Goal: Task Accomplishment & Management: Use online tool/utility

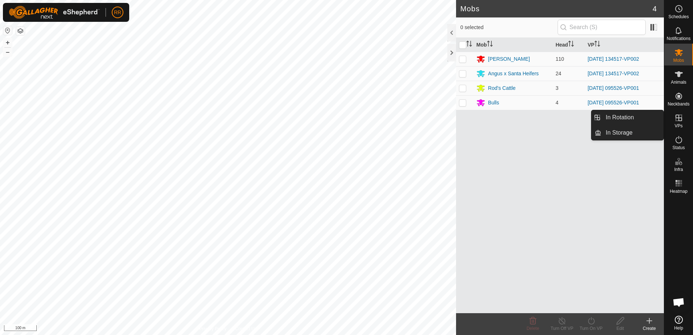
click at [675, 121] on icon at bounding box center [678, 117] width 9 height 9
click at [621, 114] on link "In Rotation" at bounding box center [632, 117] width 62 height 15
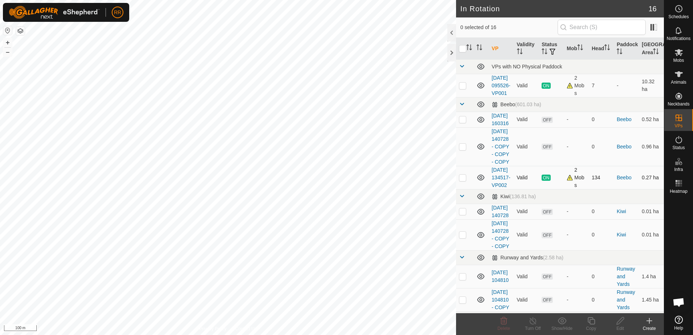
click at [465, 180] on p-checkbox at bounding box center [462, 178] width 7 height 6
checkbox input "true"
click at [587, 321] on icon at bounding box center [590, 320] width 9 height 9
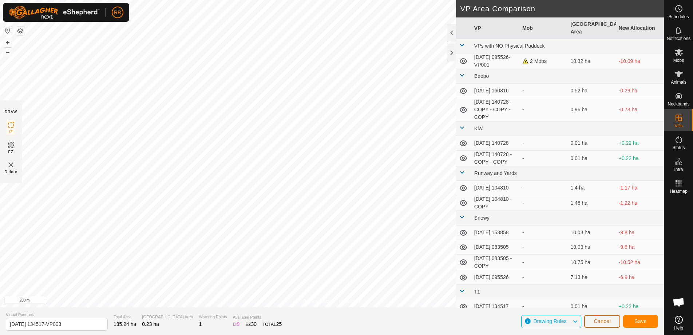
click at [607, 320] on span "Cancel" at bounding box center [601, 321] width 17 height 6
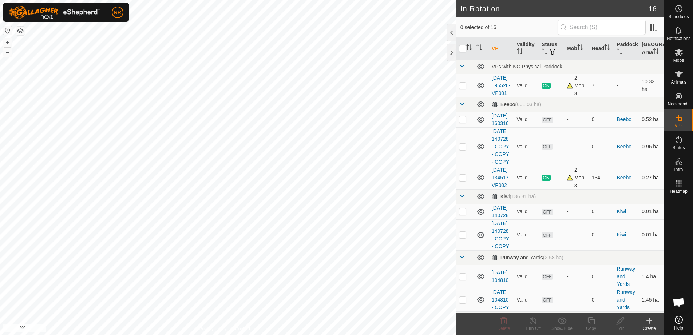
click at [468, 189] on td at bounding box center [464, 177] width 17 height 23
click at [462, 180] on p-checkbox at bounding box center [462, 178] width 7 height 6
click at [463, 180] on p-checkbox at bounding box center [462, 178] width 7 height 6
checkbox input "true"
click at [594, 326] on div "Copy" at bounding box center [590, 328] width 29 height 7
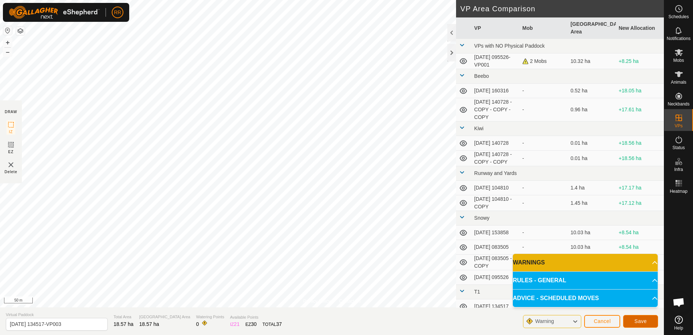
click at [639, 322] on span "Save" at bounding box center [640, 321] width 12 height 6
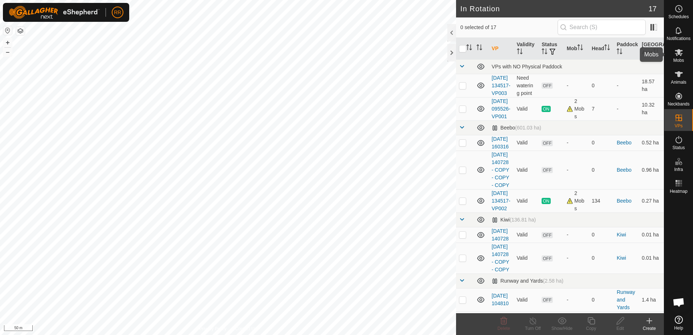
click at [679, 52] on icon at bounding box center [678, 52] width 8 height 7
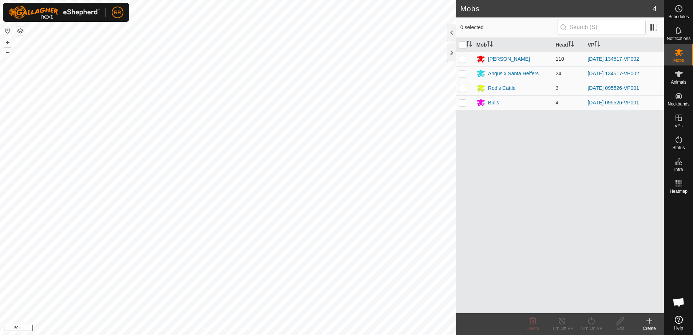
click at [461, 62] on td at bounding box center [464, 59] width 17 height 15
checkbox input "true"
click at [462, 79] on td at bounding box center [464, 73] width 17 height 15
checkbox input "true"
click at [588, 327] on div "Turn On VP" at bounding box center [590, 328] width 29 height 7
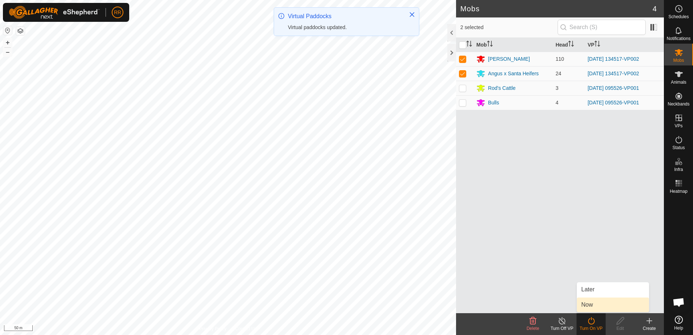
click at [588, 302] on link "Now" at bounding box center [613, 305] width 72 height 15
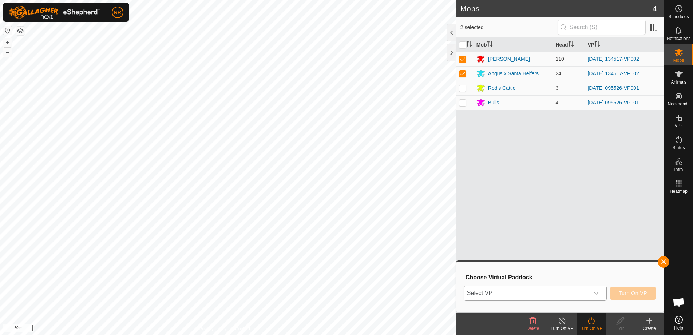
click at [516, 292] on span "Select VP" at bounding box center [526, 293] width 125 height 15
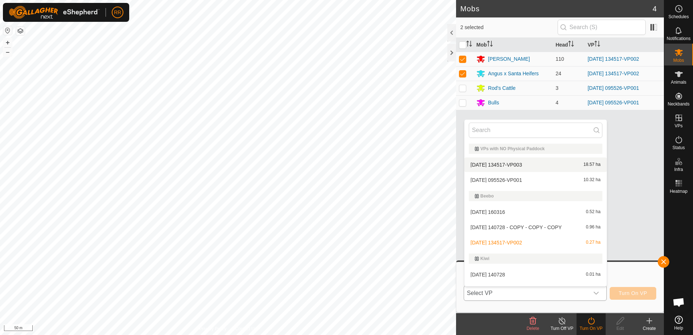
click at [509, 165] on li "[DATE] 134517-VP003 18.57 ha" at bounding box center [535, 165] width 142 height 15
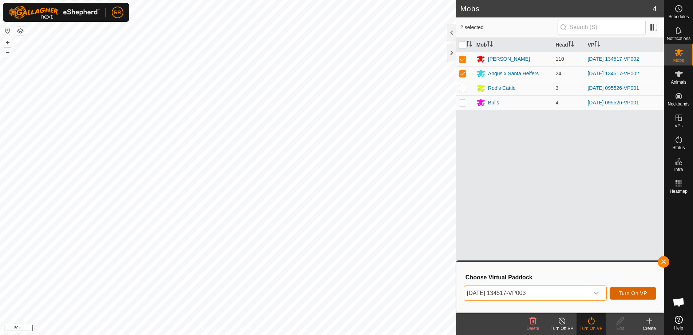
click at [627, 294] on span "Turn On VP" at bounding box center [632, 293] width 28 height 6
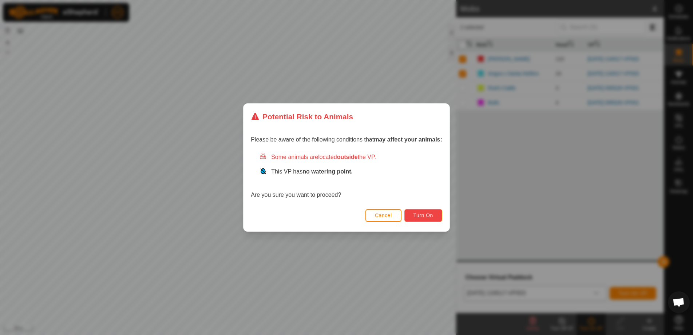
click at [418, 215] on span "Turn On" at bounding box center [423, 215] width 20 height 6
